Goal: Task Accomplishment & Management: Manage account settings

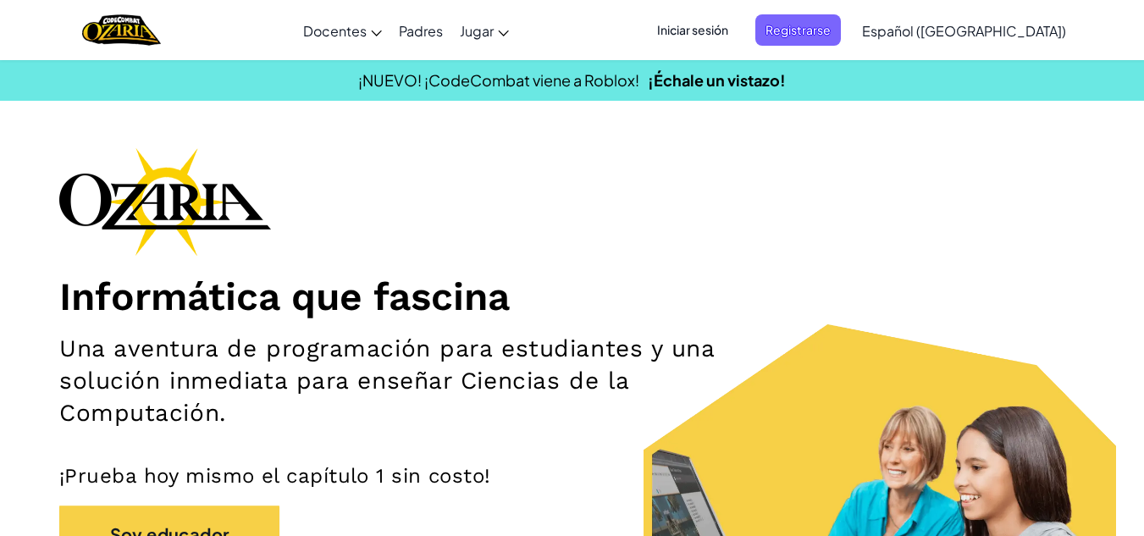
click at [720, 32] on font "Iniciar sesión" at bounding box center [692, 29] width 71 height 15
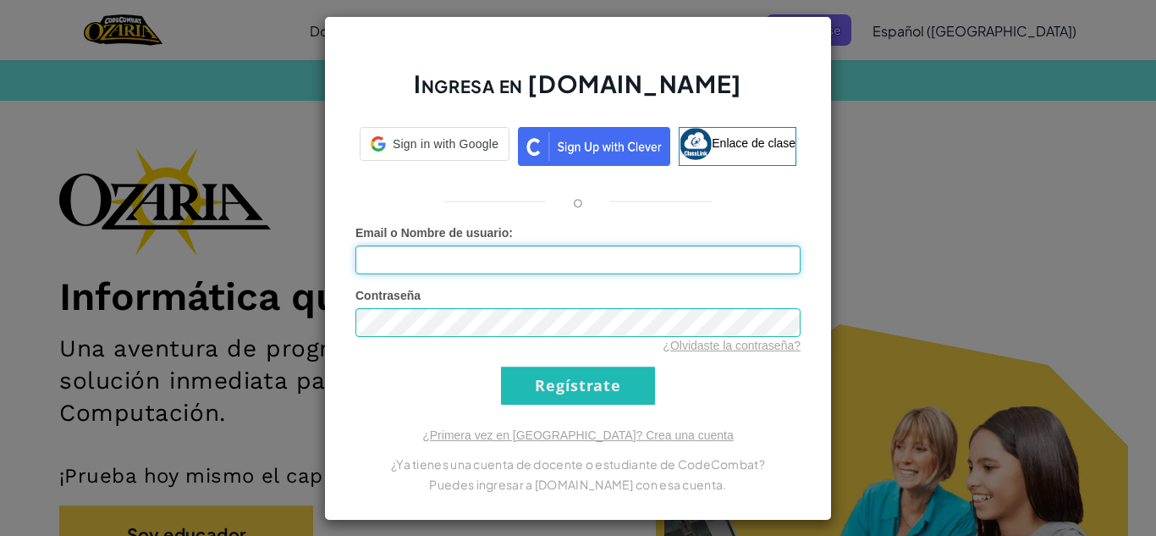
type input "Barbara Naomi Garcia B1601101"
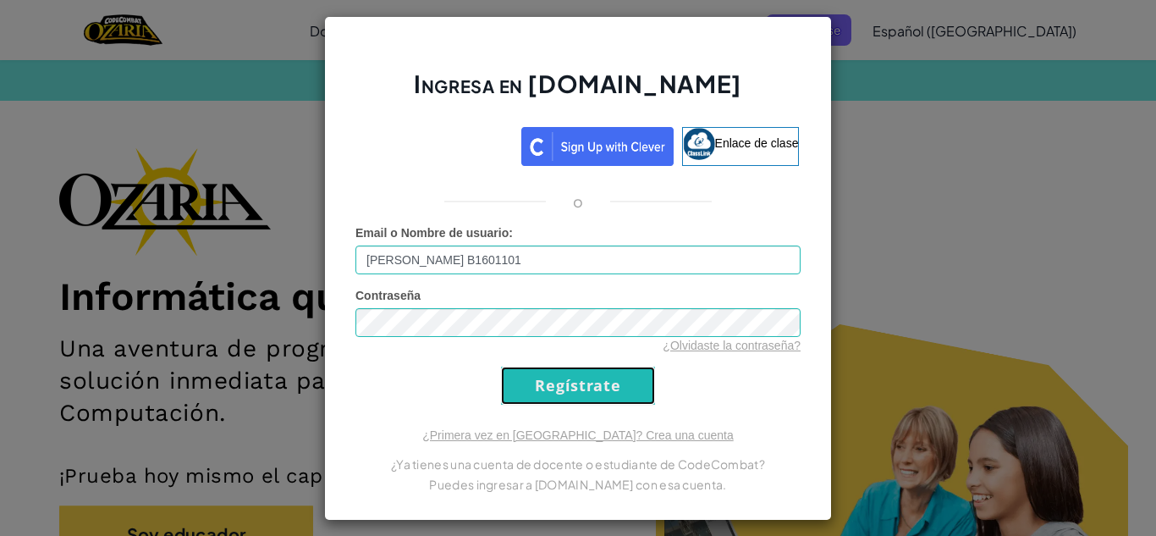
click at [537, 388] on input "Regístrate" at bounding box center [578, 386] width 154 height 38
